Goal: Task Accomplishment & Management: Manage account settings

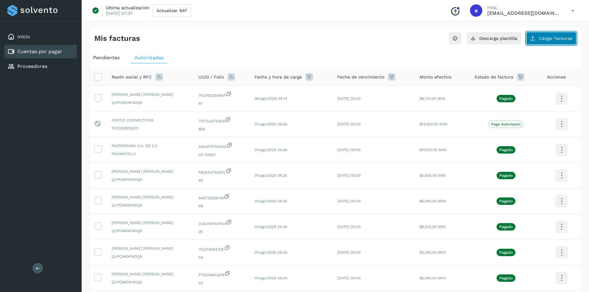
click at [547, 40] on span "Cargar facturas" at bounding box center [555, 38] width 33 height 4
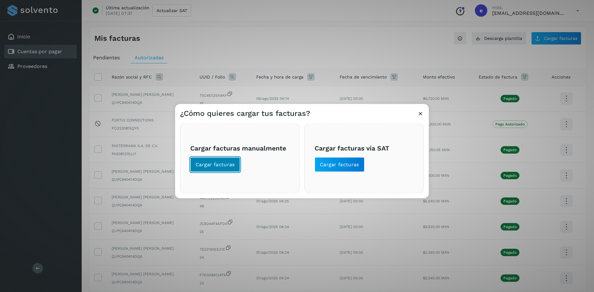
click at [221, 163] on span "Cargar facturas" at bounding box center [214, 164] width 39 height 7
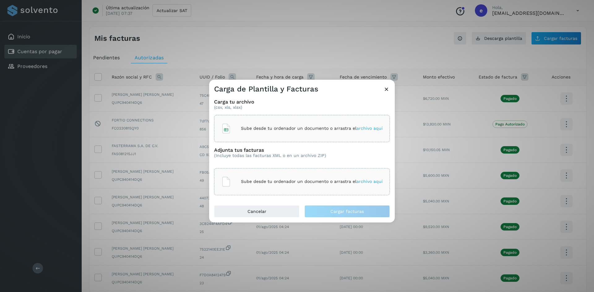
click at [293, 130] on p "Sube desde tu ordenador un documento o arrastra el archivo aquí" at bounding box center [312, 128] width 142 height 5
click at [267, 181] on p "Sube desde tu ordenador un documento o arrastra el archivo aquí" at bounding box center [312, 181] width 142 height 5
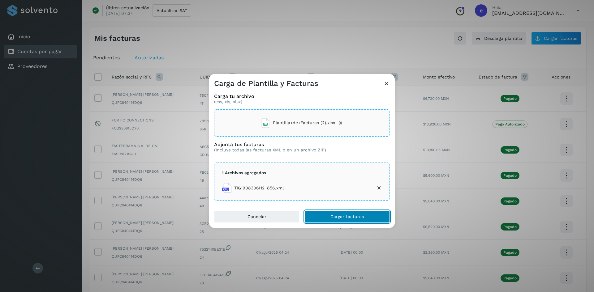
drag, startPoint x: 343, startPoint y: 219, endPoint x: 341, endPoint y: 206, distance: 13.0
click at [343, 219] on span "Cargar facturas" at bounding box center [346, 217] width 33 height 4
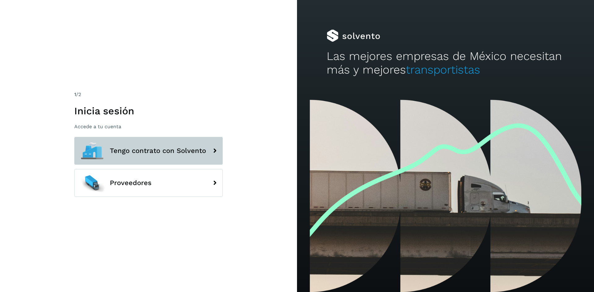
click at [156, 147] on span "Tengo contrato con Solvento" at bounding box center [158, 150] width 96 height 7
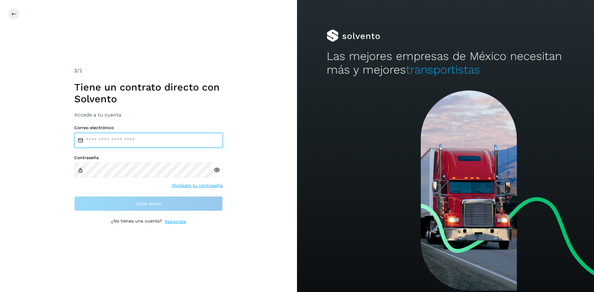
type input "**********"
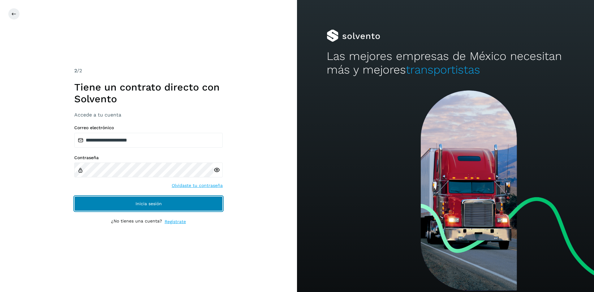
click at [162, 202] on button "Inicia sesión" at bounding box center [148, 203] width 148 height 15
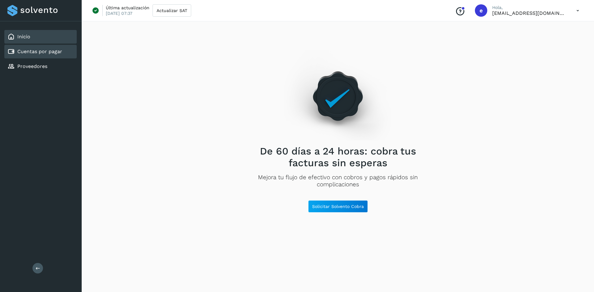
click at [32, 52] on link "Cuentas por pagar" at bounding box center [39, 52] width 45 height 6
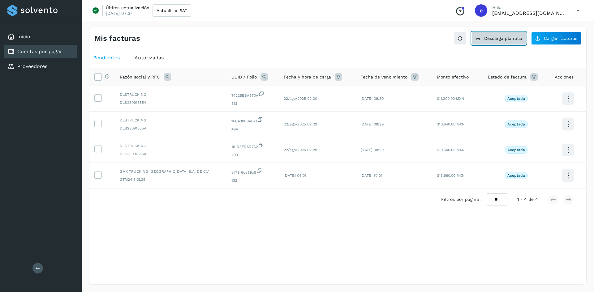
click at [503, 40] on span "Descarga plantilla" at bounding box center [503, 38] width 38 height 4
click at [547, 42] on button "Cargar facturas" at bounding box center [556, 38] width 50 height 13
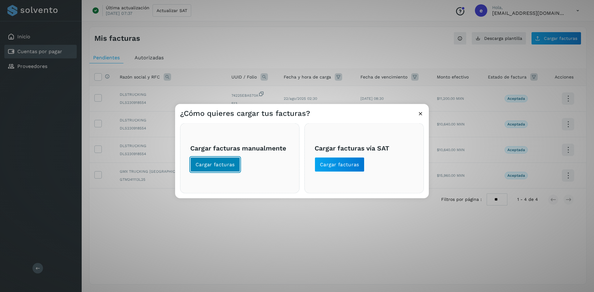
click at [223, 167] on span "Cargar facturas" at bounding box center [214, 164] width 39 height 7
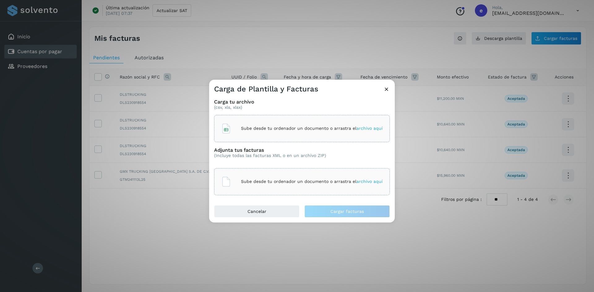
click at [263, 137] on div "Sube desde tu ordenador un documento o arrastra el archivo aquí" at bounding box center [302, 128] width 176 height 27
click at [264, 182] on p "Sube desde tu ordenador un documento o arrastra el archivo aquí" at bounding box center [312, 181] width 142 height 5
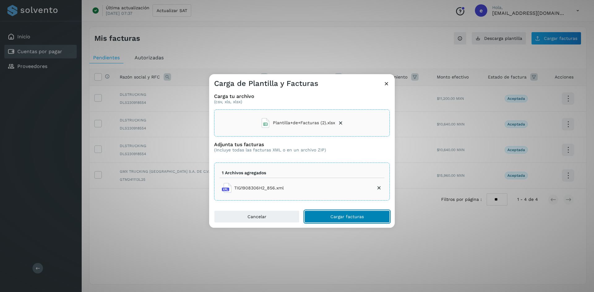
click at [340, 216] on span "Cargar facturas" at bounding box center [346, 217] width 33 height 4
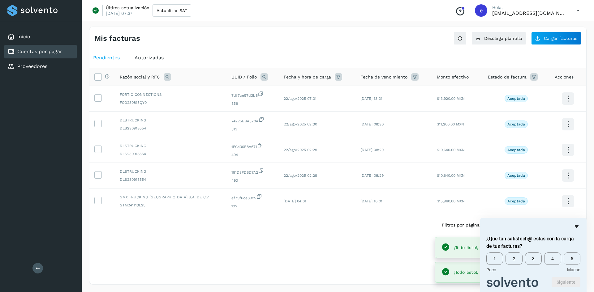
click at [578, 227] on icon "Ocultar encuesta" at bounding box center [576, 226] width 7 height 7
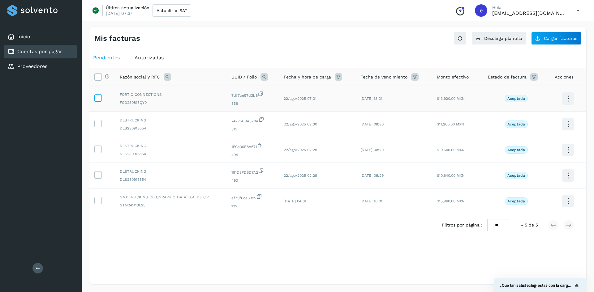
click at [98, 98] on icon at bounding box center [98, 97] width 6 height 6
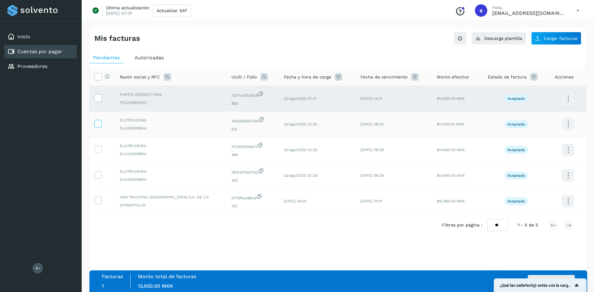
click at [98, 122] on icon at bounding box center [98, 123] width 6 height 6
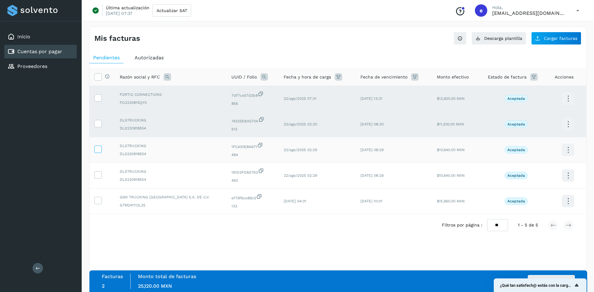
click at [99, 151] on icon at bounding box center [98, 149] width 6 height 6
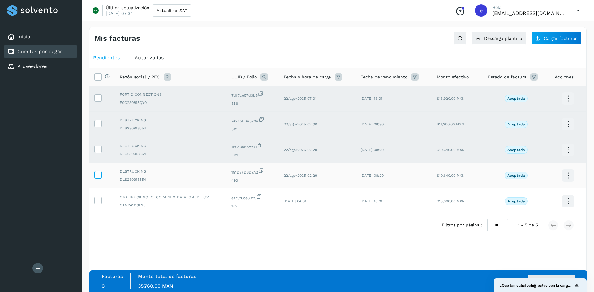
click at [99, 174] on icon at bounding box center [98, 174] width 6 height 6
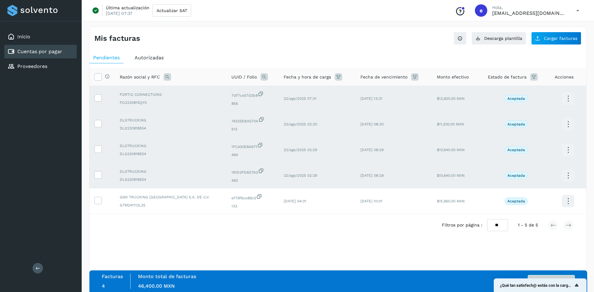
click at [535, 275] on button "Autorizar facturas" at bounding box center [551, 281] width 47 height 12
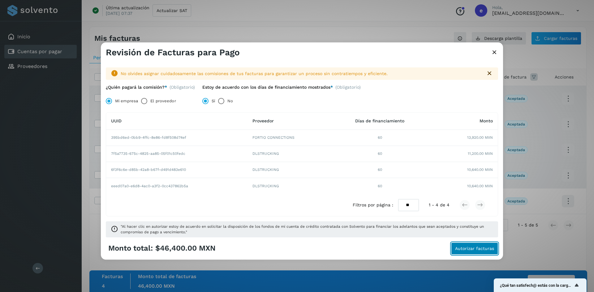
click at [472, 248] on span "Autorizar facturas" at bounding box center [474, 249] width 39 height 4
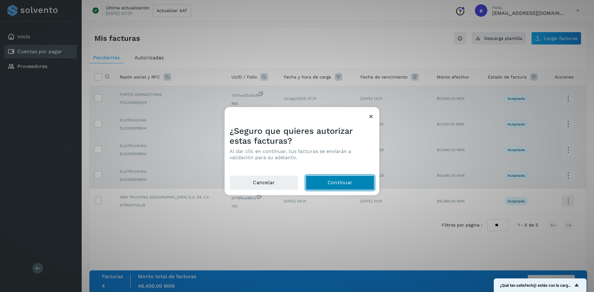
click at [340, 182] on button "Continuar" at bounding box center [340, 182] width 69 height 15
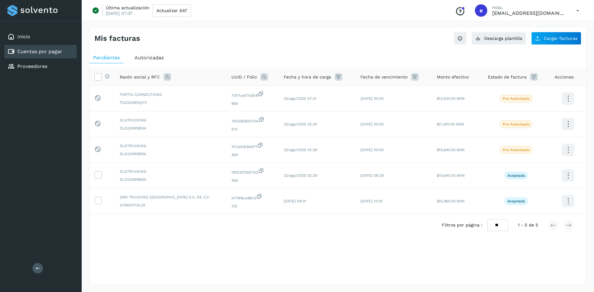
click at [577, 8] on icon at bounding box center [577, 10] width 13 height 13
click at [542, 39] on div "Cerrar sesión" at bounding box center [547, 40] width 74 height 12
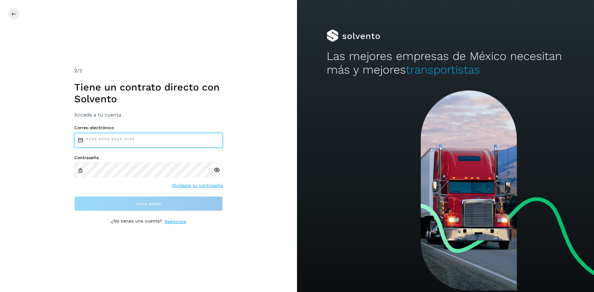
type input "**********"
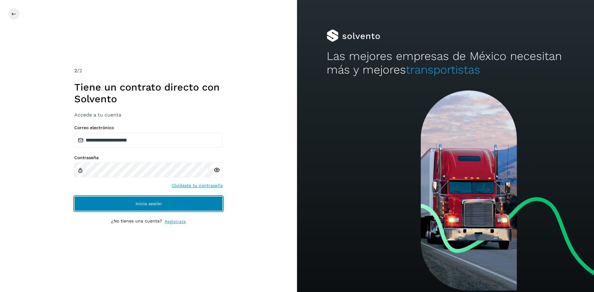
click at [149, 203] on span "Inicia sesión" at bounding box center [148, 204] width 26 height 4
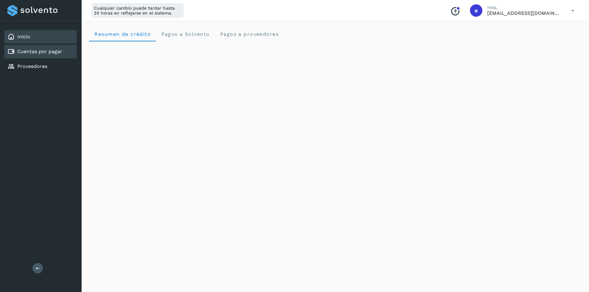
click at [39, 50] on link "Cuentas por pagar" at bounding box center [39, 52] width 45 height 6
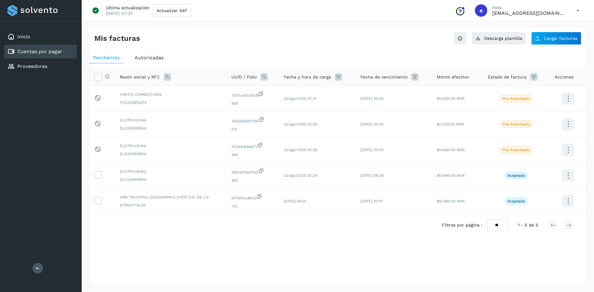
click at [251, 47] on div "Mis facturas Ver instrucciones para cargar Facturas Descarga plantilla Cargar f…" at bounding box center [337, 156] width 497 height 258
click at [162, 58] on span "Autorizadas" at bounding box center [149, 58] width 29 height 6
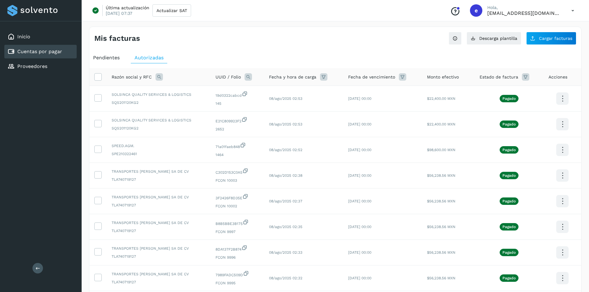
click at [108, 58] on span "Pendientes" at bounding box center [106, 58] width 27 height 6
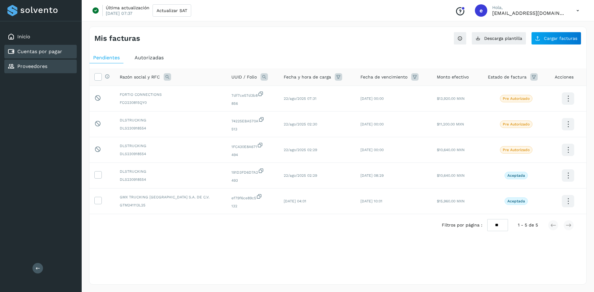
click at [42, 70] on div "Proveedores" at bounding box center [27, 66] width 40 height 7
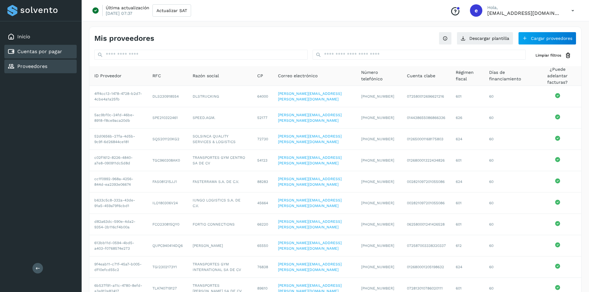
click at [50, 49] on link "Cuentas por pagar" at bounding box center [39, 52] width 45 height 6
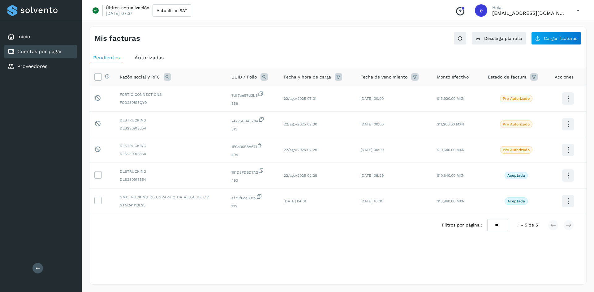
click at [389, 47] on div "Mis facturas Ver instrucciones para cargar Facturas Descarga plantilla Cargar f…" at bounding box center [337, 156] width 497 height 258
click at [563, 98] on icon at bounding box center [568, 99] width 15 height 15
click at [567, 177] on div at bounding box center [297, 146] width 594 height 292
click at [565, 106] on icon at bounding box center [568, 99] width 15 height 15
click at [469, 57] on div at bounding box center [297, 146] width 594 height 292
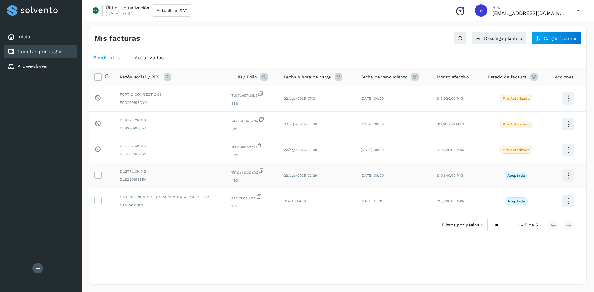
click at [568, 106] on icon at bounding box center [568, 99] width 15 height 15
click at [477, 248] on div at bounding box center [297, 146] width 594 height 292
click at [397, 44] on div "Mis facturas Ver instrucciones para cargar Facturas Descarga plantilla Cargar f…" at bounding box center [337, 36] width 497 height 18
click at [98, 174] on icon at bounding box center [98, 174] width 6 height 6
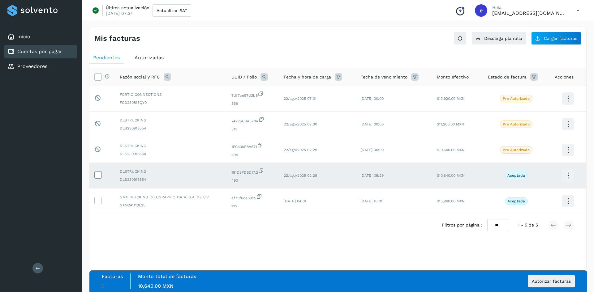
click at [99, 176] on icon at bounding box center [98, 174] width 6 height 6
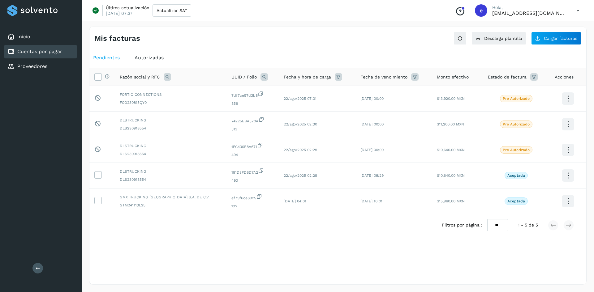
click at [271, 243] on div "Selecciona una fecha" at bounding box center [337, 241] width 497 height 10
click at [100, 177] on icon at bounding box center [98, 174] width 6 height 6
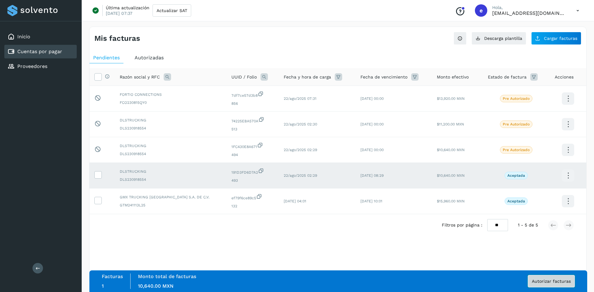
click at [544, 282] on span "Autorizar facturas" at bounding box center [551, 281] width 39 height 4
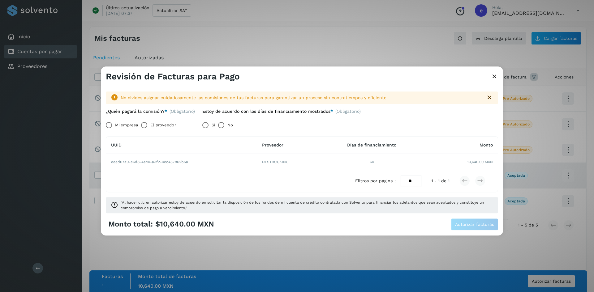
click at [493, 78] on icon at bounding box center [494, 77] width 7 height 6
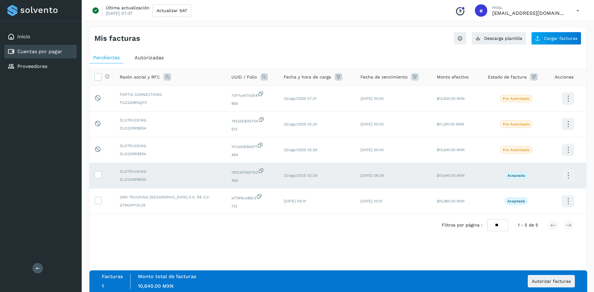
click at [337, 243] on div "Selecciona una fecha" at bounding box center [337, 241] width 497 height 10
click at [99, 175] on icon at bounding box center [98, 174] width 6 height 6
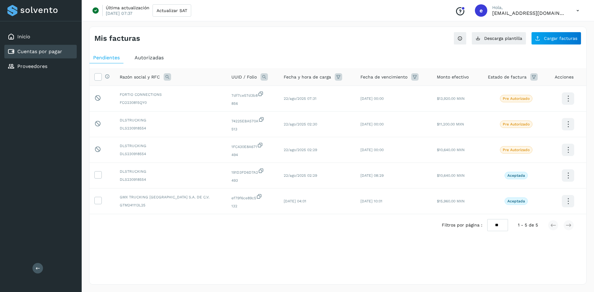
click at [253, 245] on div "Selecciona una fecha" at bounding box center [337, 241] width 497 height 10
click at [573, 8] on icon at bounding box center [577, 10] width 13 height 13
click at [553, 35] on div "Cerrar sesión" at bounding box center [547, 40] width 74 height 12
